Goal: Task Accomplishment & Management: Complete application form

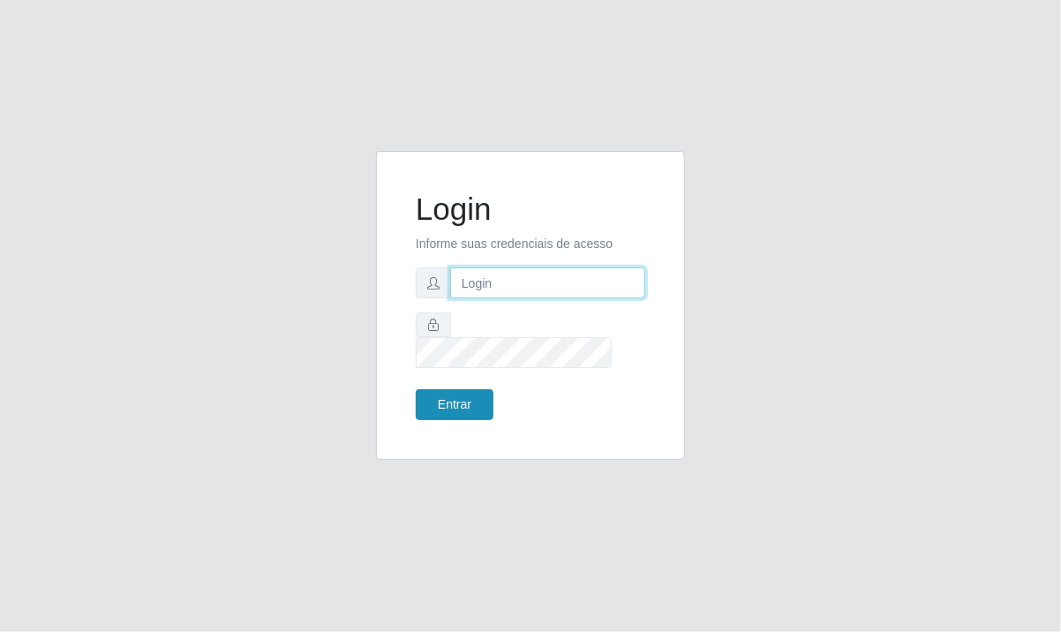
type input "[EMAIL_ADDRESS][DOMAIN_NAME]"
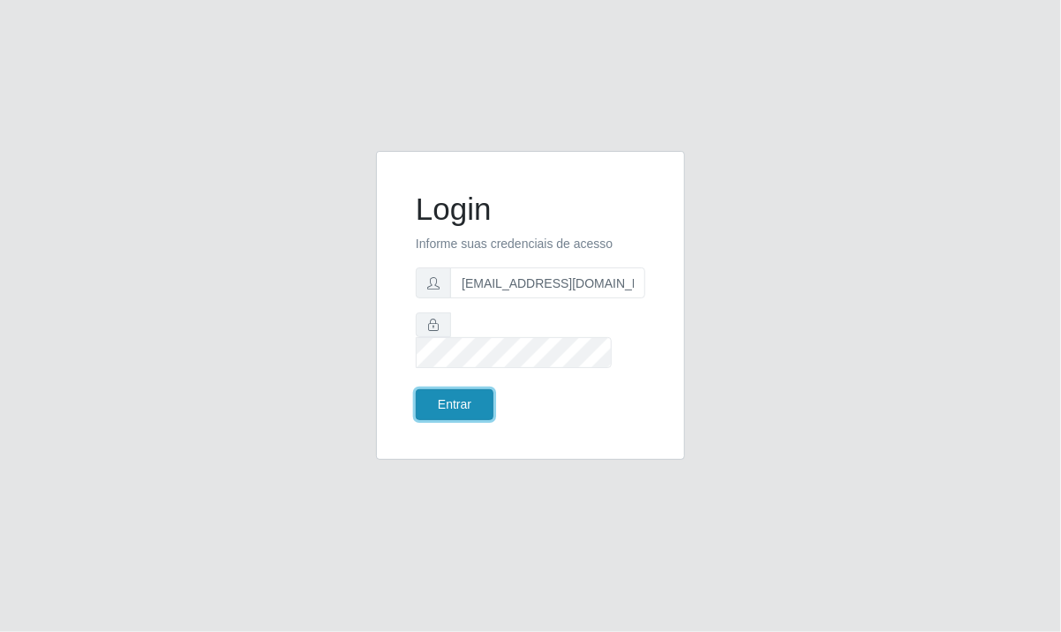
click at [481, 389] on button "Entrar" at bounding box center [455, 404] width 78 height 31
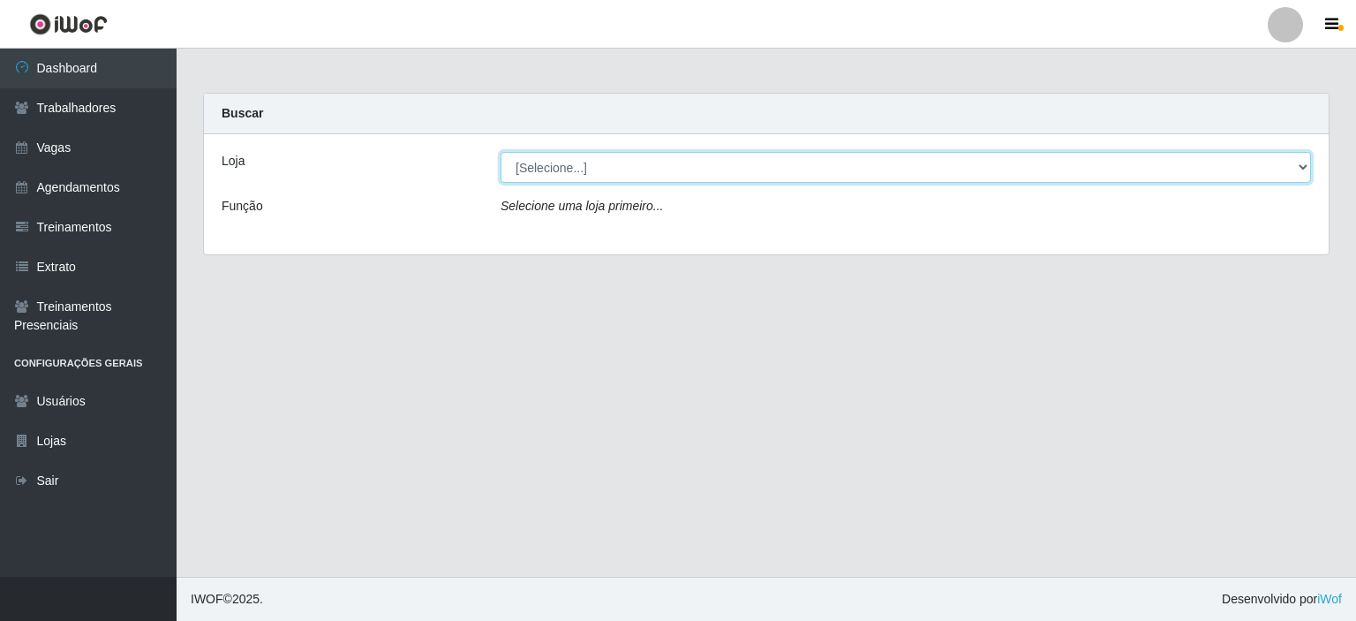
click at [629, 174] on select "[Selecione...] [GEOGRAPHIC_DATA] - [GEOGRAPHIC_DATA] - [DATE][GEOGRAPHIC_DATA]" at bounding box center [905, 167] width 810 height 31
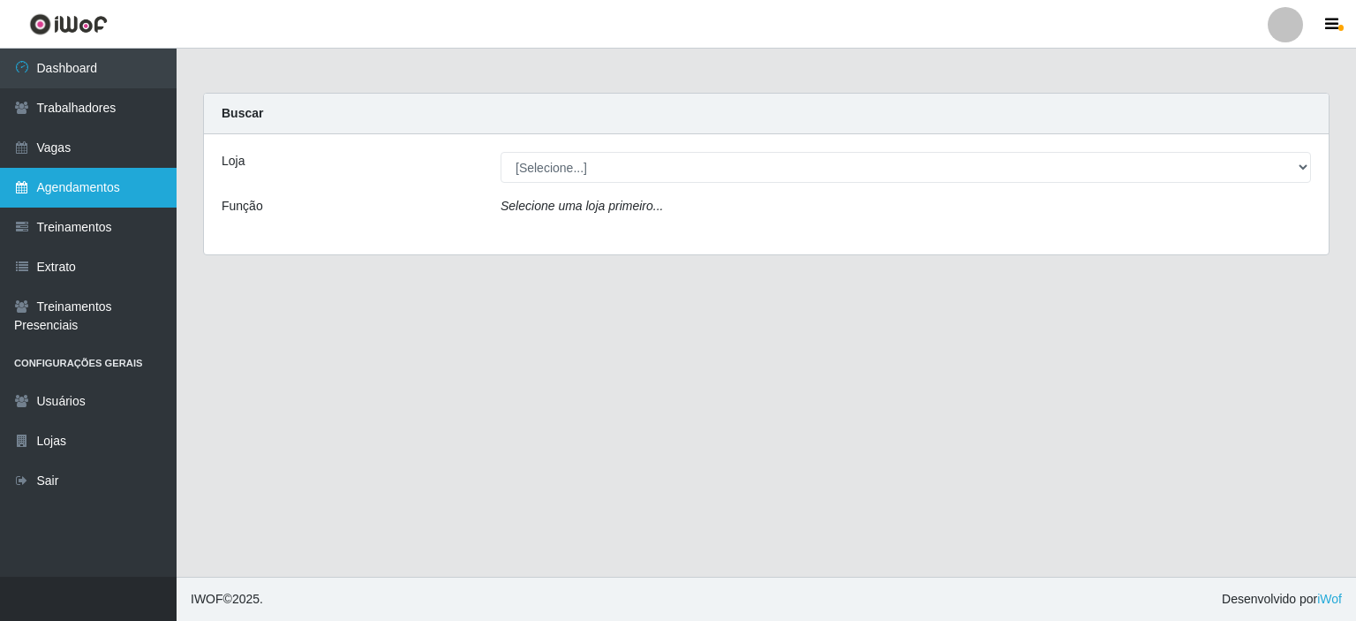
click at [56, 192] on link "Agendamentos" at bounding box center [88, 188] width 177 height 40
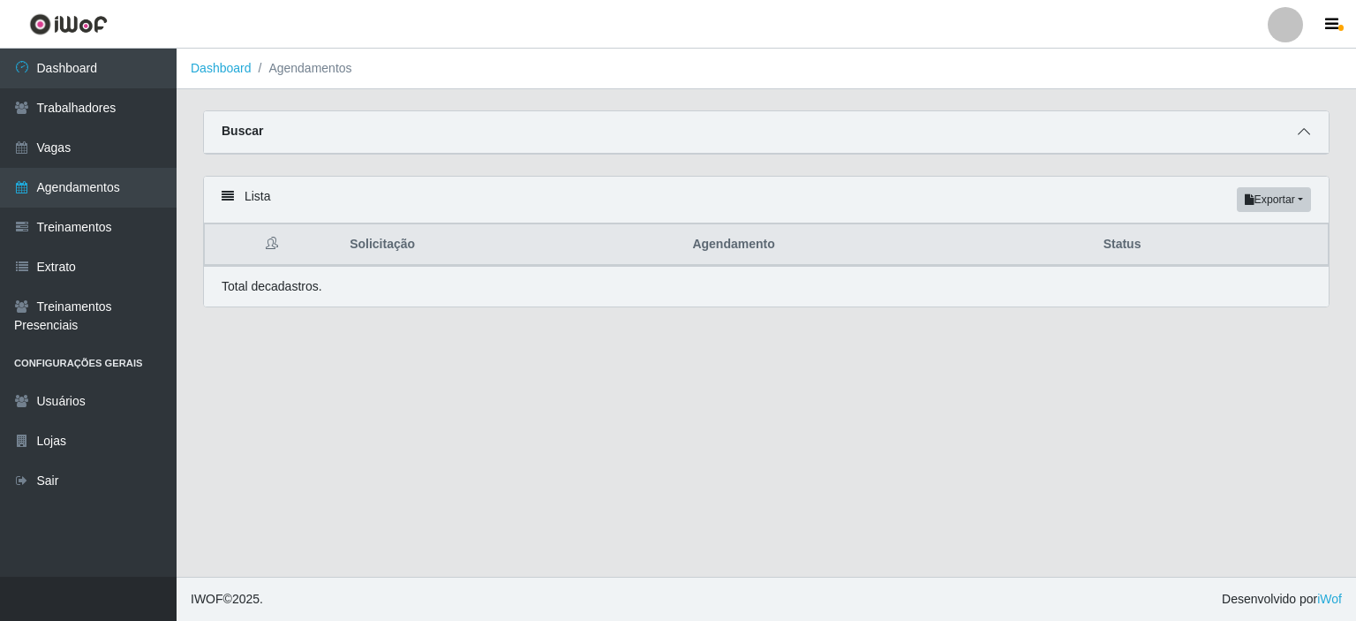
click at [1060, 131] on span at bounding box center [1303, 132] width 21 height 20
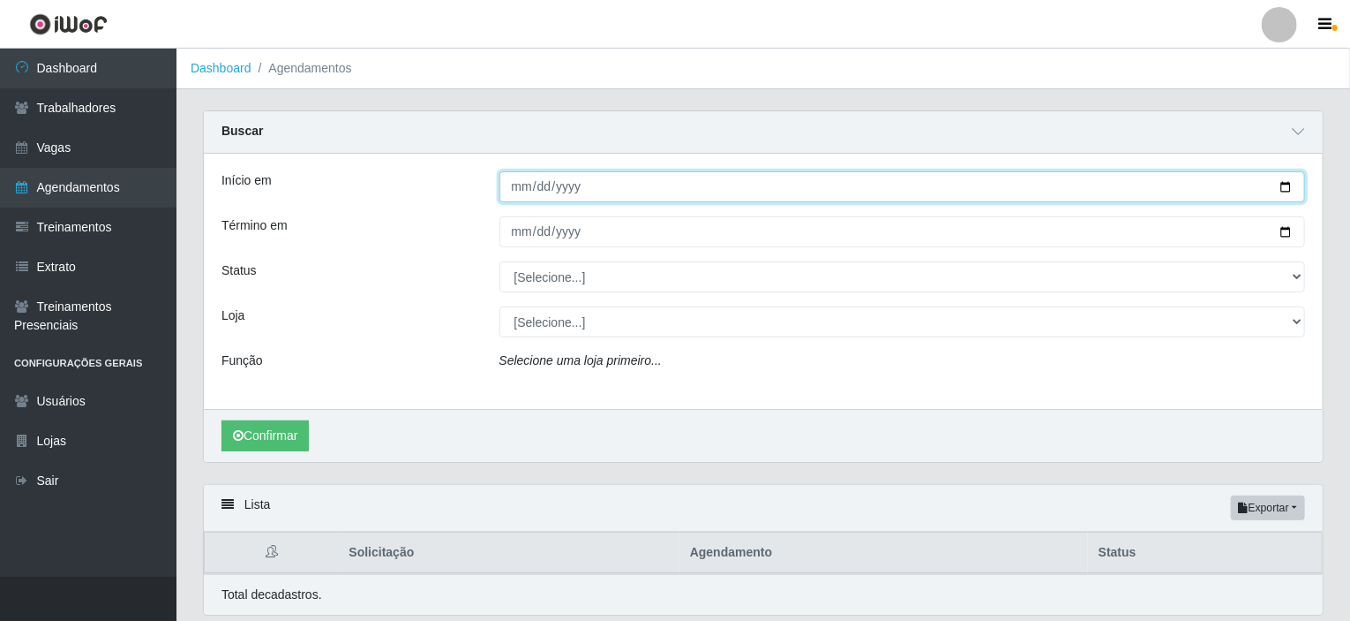
click at [696, 193] on input "Início em" at bounding box center [903, 186] width 807 height 31
click at [1060, 184] on input "Início em" at bounding box center [903, 186] width 807 height 31
type input "[DATE]"
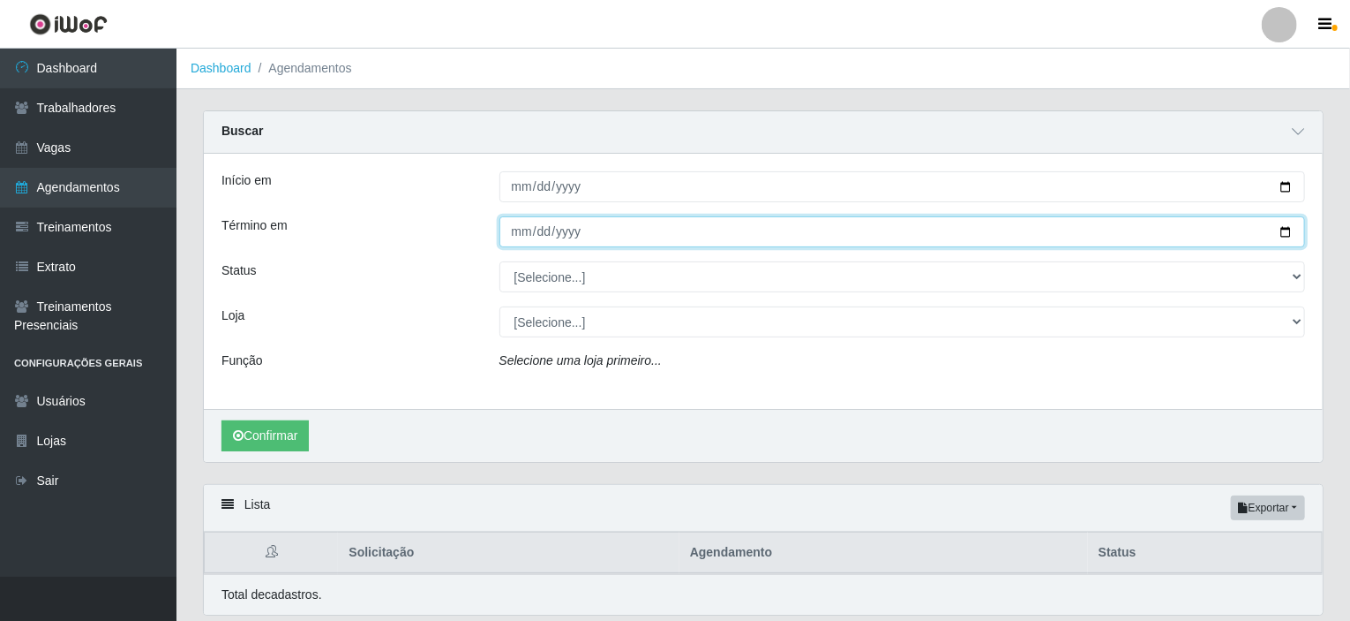
click at [1060, 228] on input "Término em" at bounding box center [903, 231] width 807 height 31
type input "[DATE]"
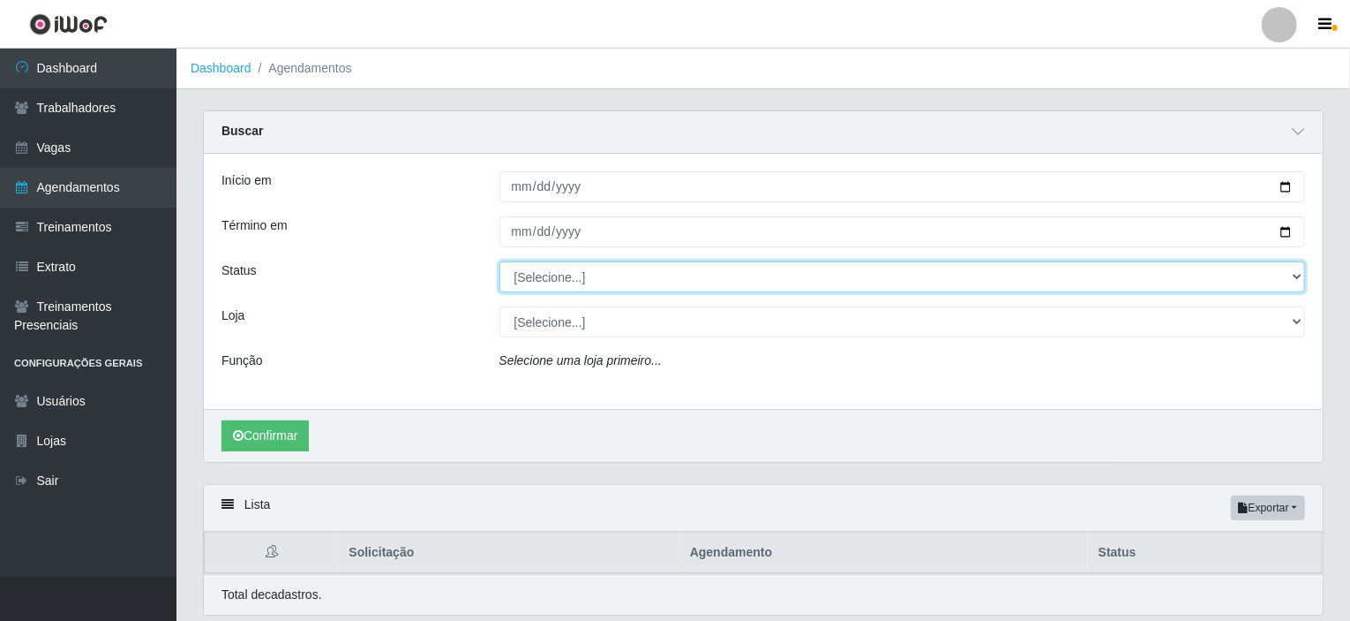
click at [626, 277] on select "[Selecione...] AGENDADO AGUARDANDO LIBERAR EM ANDAMENTO EM REVISÃO FINALIZADO C…" at bounding box center [903, 276] width 807 height 31
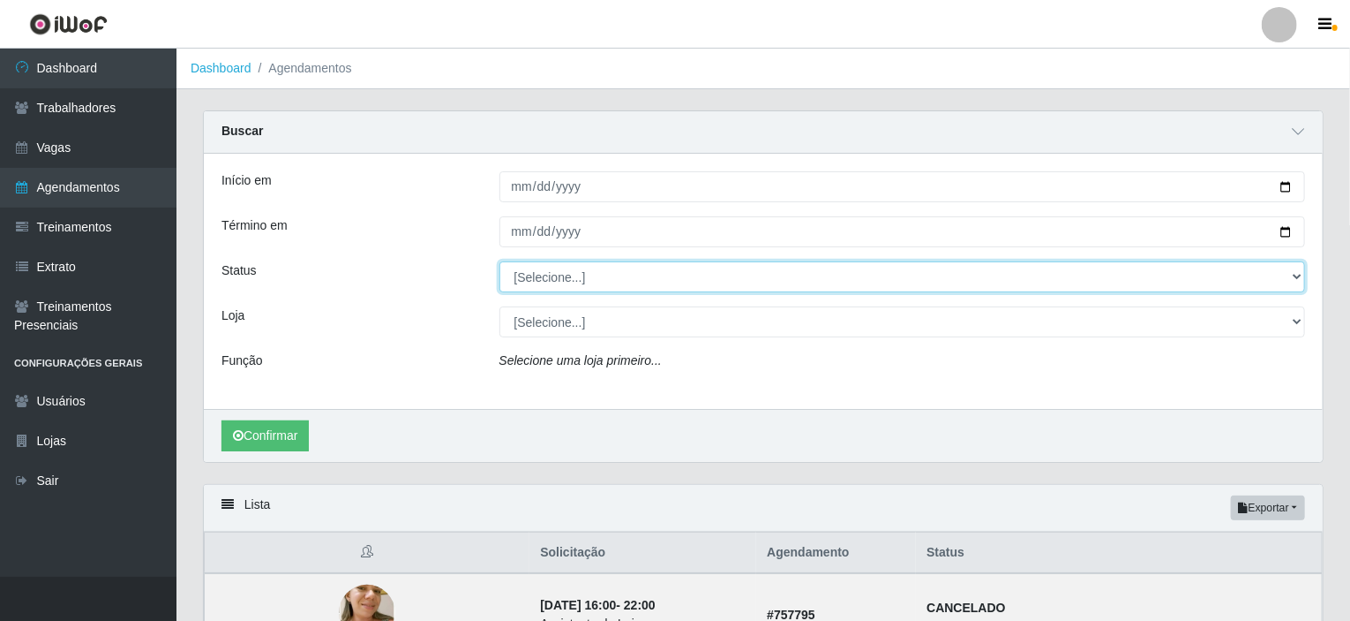
click at [500, 261] on select "[Selecione...] AGENDADO AGUARDANDO LIBERAR EM ANDAMENTO EM REVISÃO FINALIZADO C…" at bounding box center [903, 276] width 807 height 31
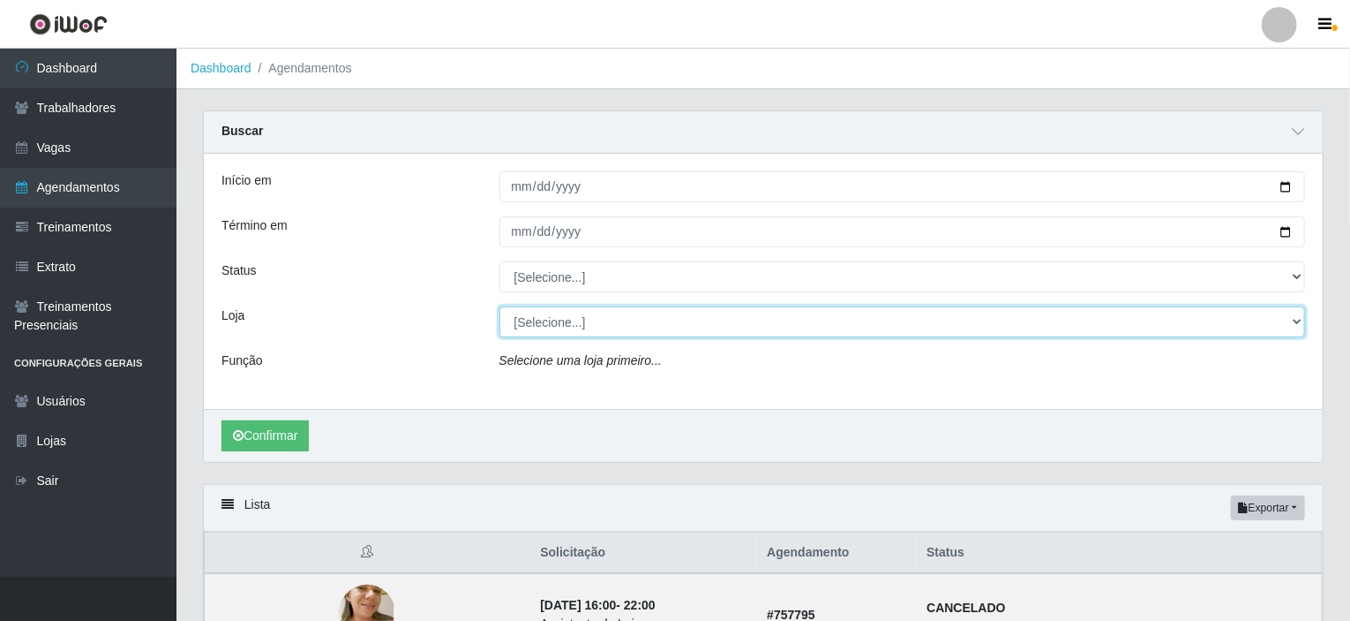
click at [575, 327] on select "[Selecione...] [GEOGRAPHIC_DATA] - [GEOGRAPHIC_DATA] - [DATE][GEOGRAPHIC_DATA]" at bounding box center [903, 321] width 807 height 31
select select "471"
click at [500, 306] on select "[Selecione...] [GEOGRAPHIC_DATA] - [GEOGRAPHIC_DATA] - [DATE][GEOGRAPHIC_DATA]" at bounding box center [903, 321] width 807 height 31
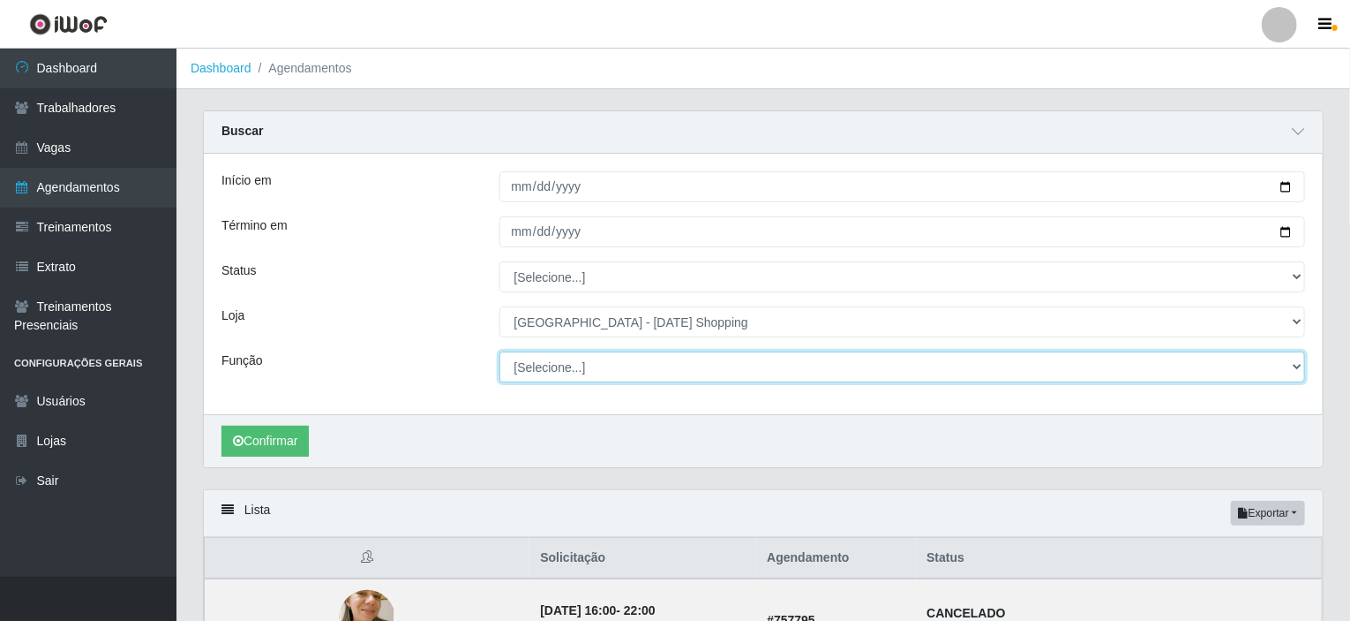
click at [554, 370] on select "[Selecione...] ASG ASG + ASG ++ Assistente [PERSON_NAME] Assistente [PERSON_NAM…" at bounding box center [903, 366] width 807 height 31
select select "156"
click at [500, 351] on select "[Selecione...] ASG ASG + ASG ++ Assistente [PERSON_NAME] Assistente [PERSON_NAM…" at bounding box center [903, 366] width 807 height 31
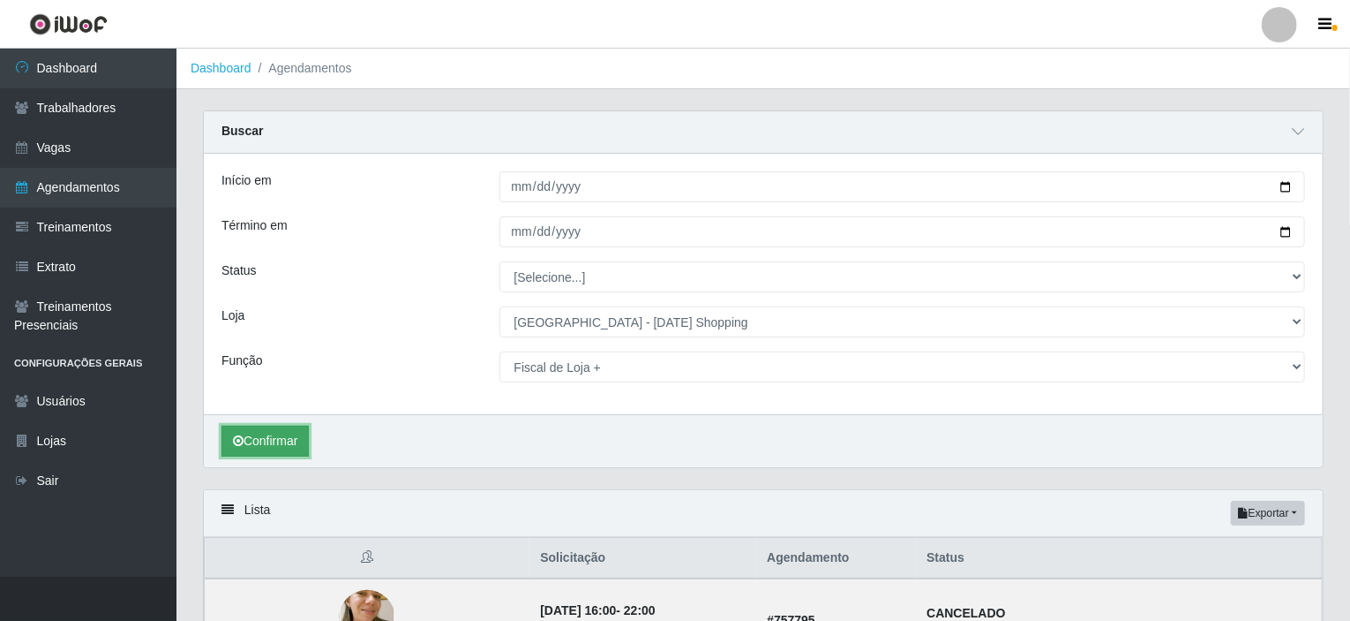
click at [290, 442] on button "Confirmar" at bounding box center [265, 440] width 87 height 31
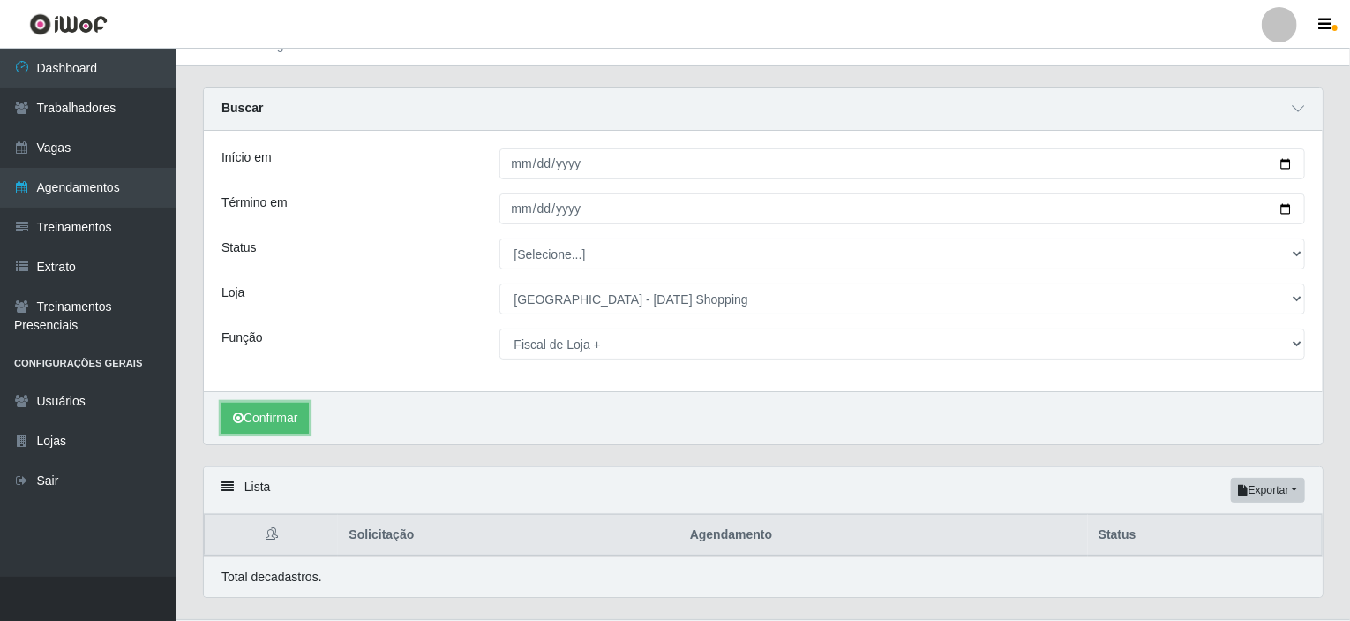
scroll to position [64, 0]
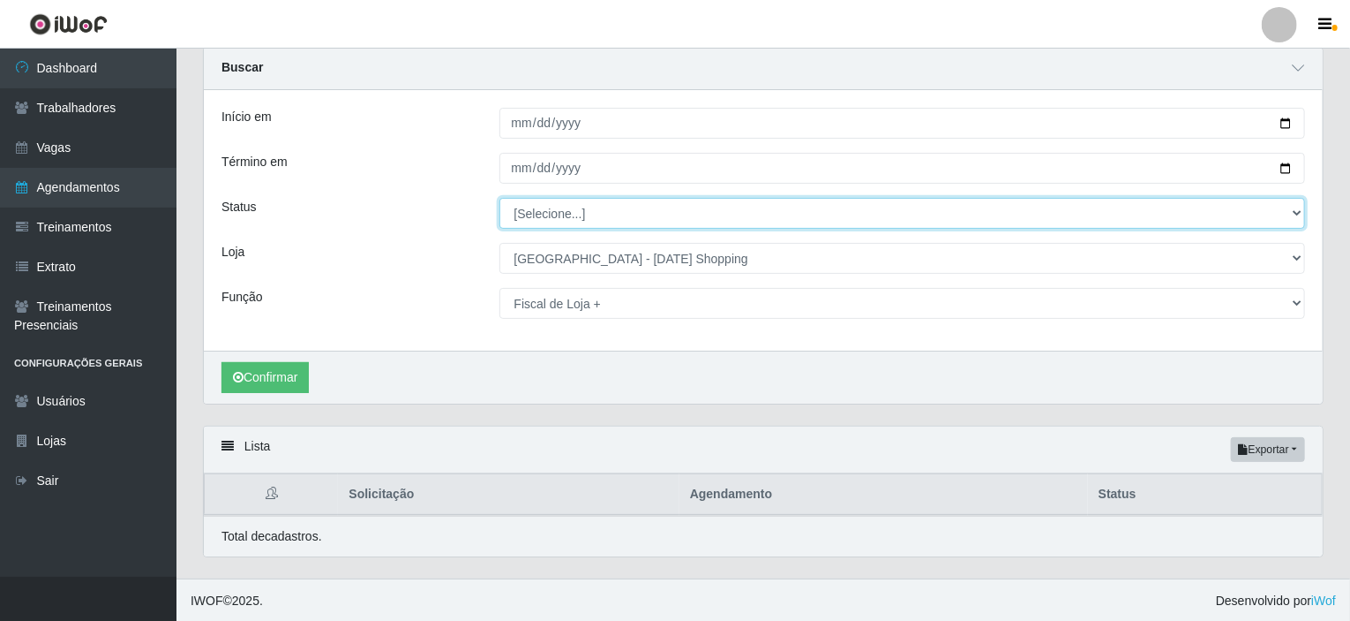
click at [592, 219] on select "[Selecione...] AGENDADO AGUARDANDO LIBERAR EM ANDAMENTO EM REVISÃO FINALIZADO C…" at bounding box center [903, 213] width 807 height 31
select select "AGENDADO"
click at [500, 198] on select "[Selecione...] AGENDADO AGUARDANDO LIBERAR EM ANDAMENTO EM REVISÃO FINALIZADO C…" at bounding box center [903, 213] width 807 height 31
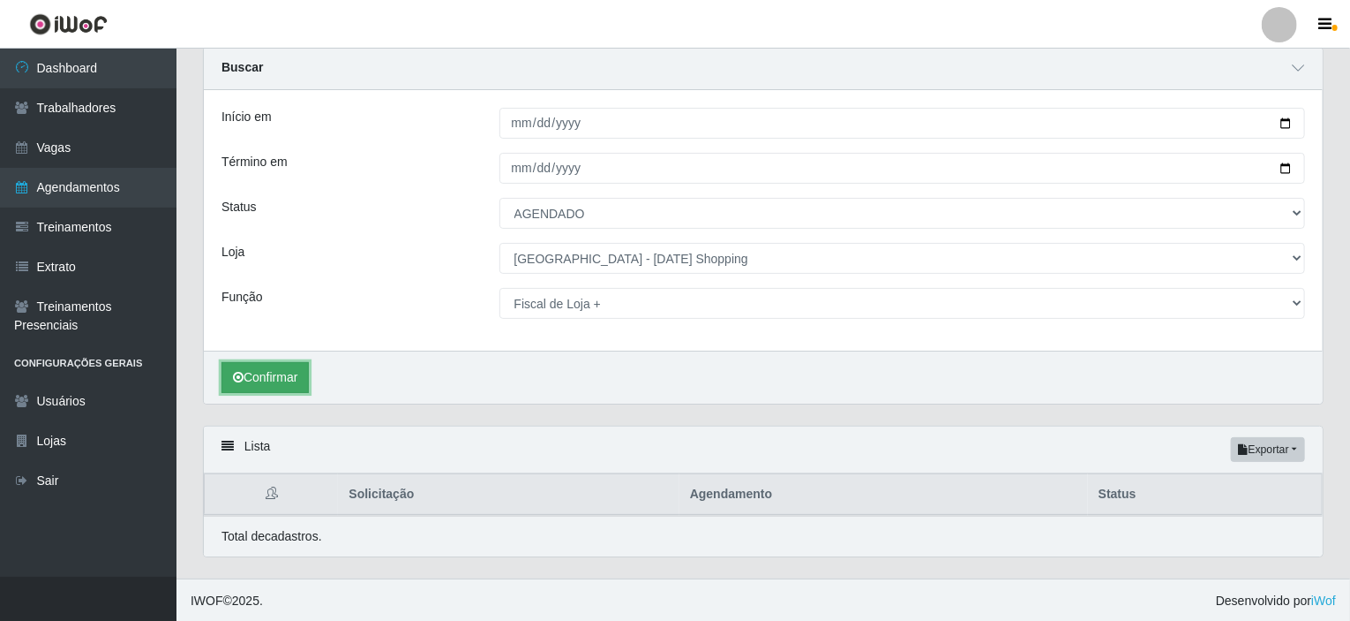
click at [270, 380] on button "Confirmar" at bounding box center [265, 377] width 87 height 31
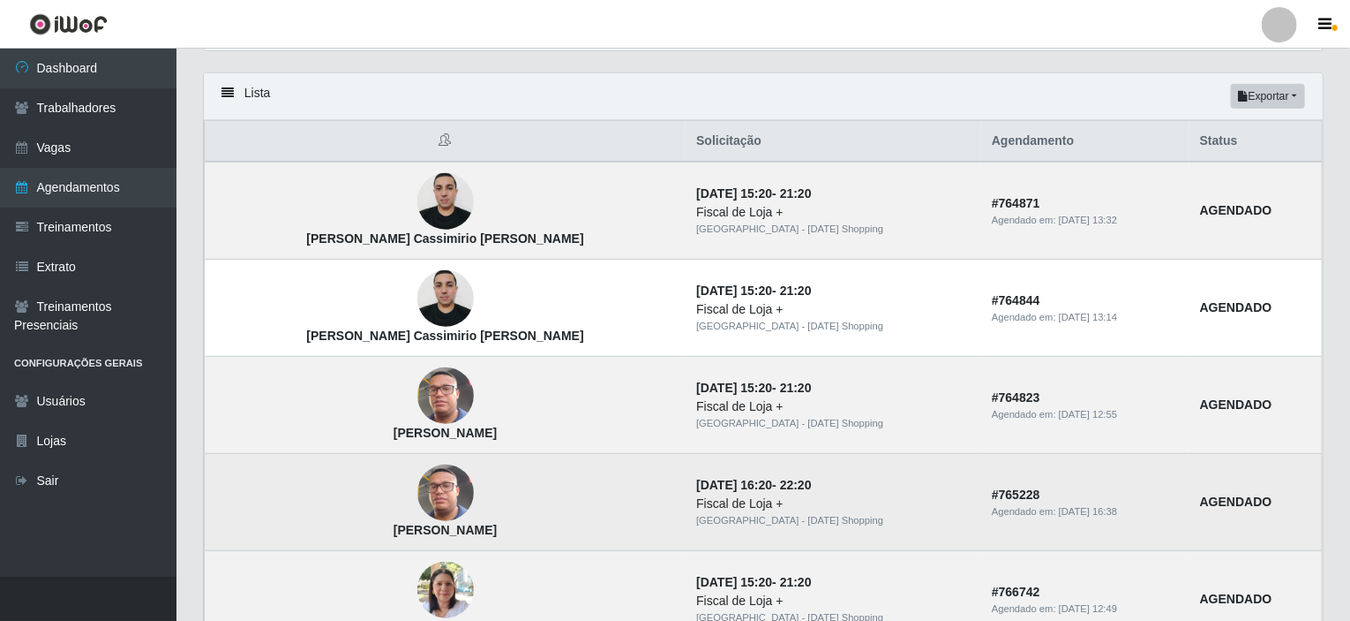
scroll to position [505, 0]
